Goal: Task Accomplishment & Management: Complete application form

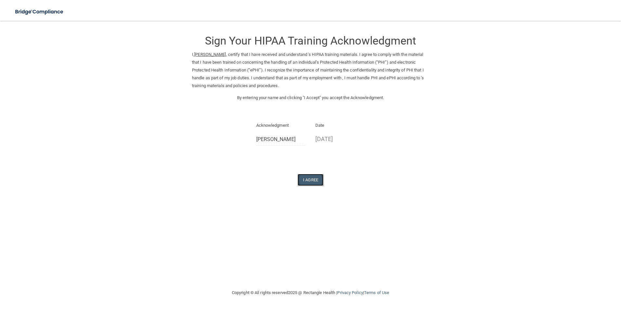
click at [306, 175] on button "I Agree" at bounding box center [311, 180] width 26 height 12
click at [311, 181] on button "I Agree" at bounding box center [311, 180] width 26 height 12
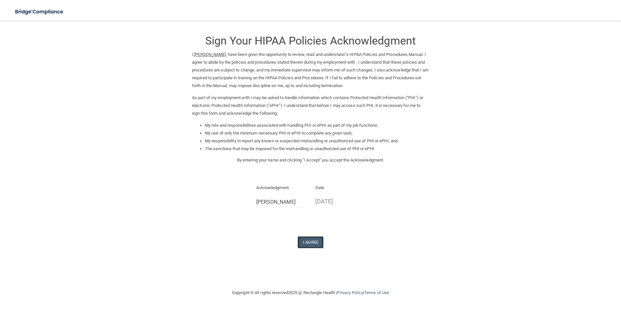
click at [311, 243] on button "I Agree" at bounding box center [311, 242] width 26 height 12
